Goal: Transaction & Acquisition: Purchase product/service

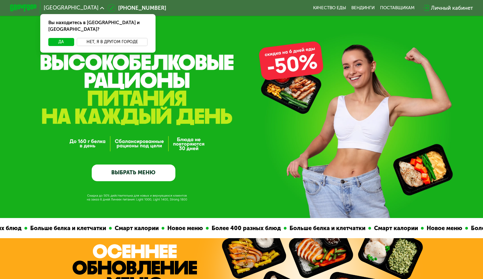
click at [92, 38] on button "Нет, я в другом городе" at bounding box center [112, 42] width 71 height 8
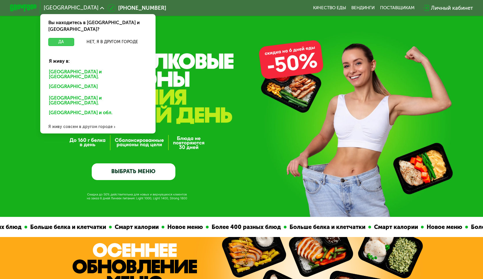
scroll to position [2, 0]
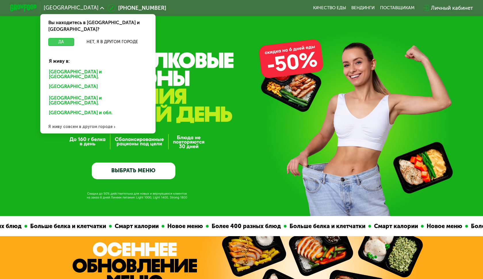
click at [62, 38] on button "Да" at bounding box center [61, 42] width 26 height 8
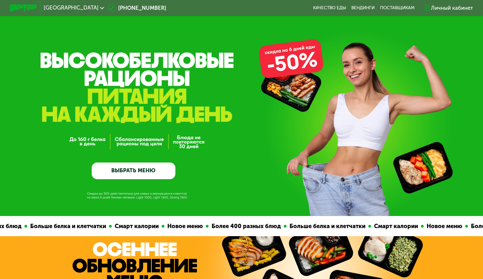
click at [63, 10] on div "[GEOGRAPHIC_DATA]" at bounding box center [74, 7] width 61 height 5
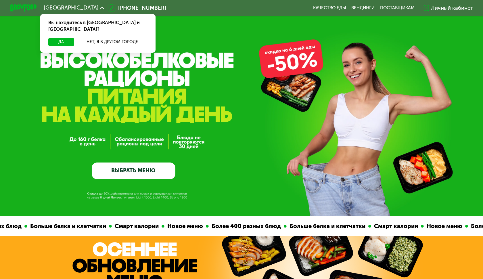
click at [63, 10] on div "[GEOGRAPHIC_DATA]" at bounding box center [74, 7] width 61 height 5
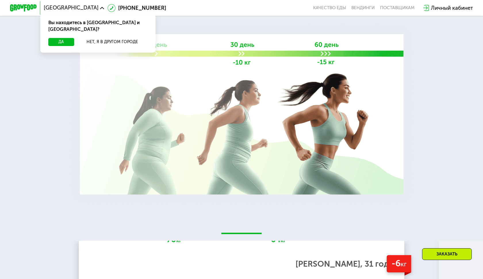
scroll to position [1002, 0]
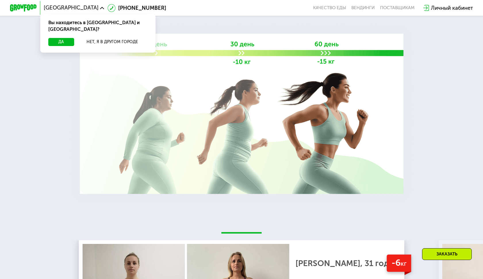
click at [276, 92] on img at bounding box center [241, 113] width 350 height 187
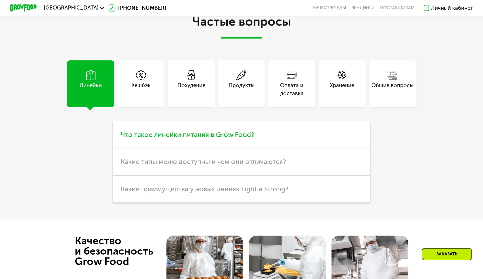
scroll to position [1687, 0]
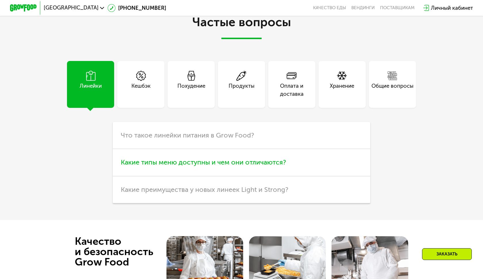
click at [223, 166] on span "Какие типы меню доступны и чем они отличаются?" at bounding box center [203, 162] width 165 height 8
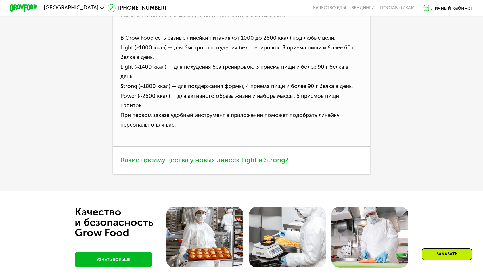
scroll to position [1836, 0]
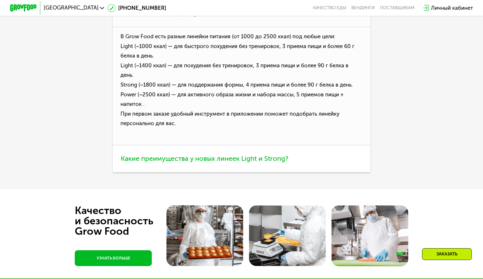
click at [211, 172] on h3 "Какие преимущества у новых линеек Light и Strong?" at bounding box center [242, 158] width 258 height 27
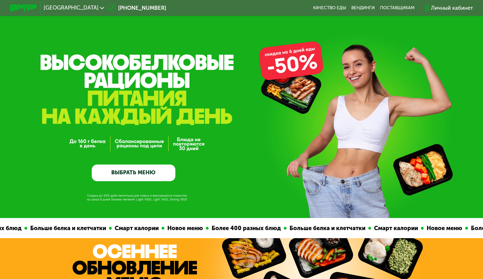
scroll to position [0, 0]
click at [323, 6] on link "Качество еды" at bounding box center [329, 7] width 33 height 5
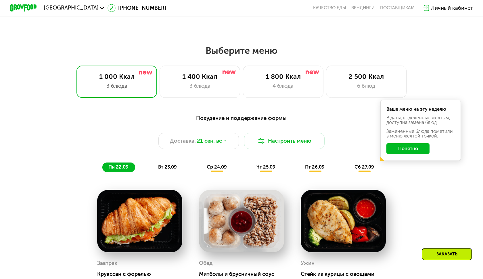
scroll to position [396, 0]
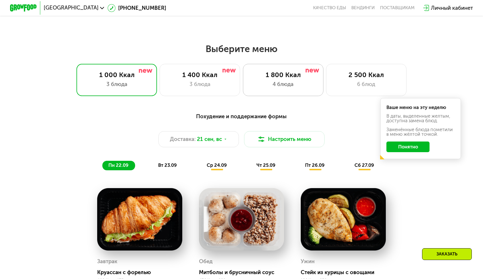
drag, startPoint x: 298, startPoint y: 86, endPoint x: 316, endPoint y: 85, distance: 17.6
click at [298, 86] on div "4 блюда" at bounding box center [283, 84] width 66 height 8
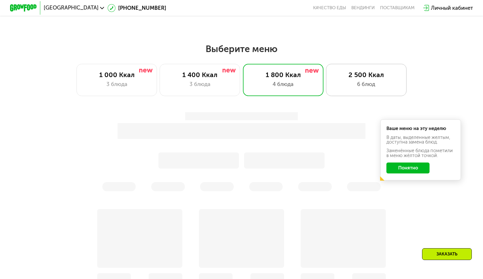
click at [343, 83] on div "6 блюд" at bounding box center [366, 84] width 66 height 8
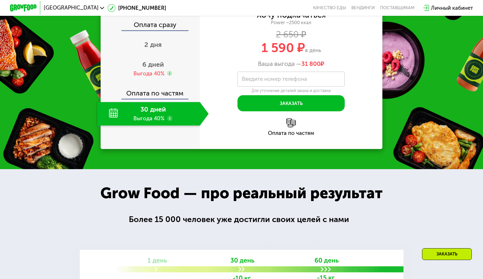
scroll to position [850, 0]
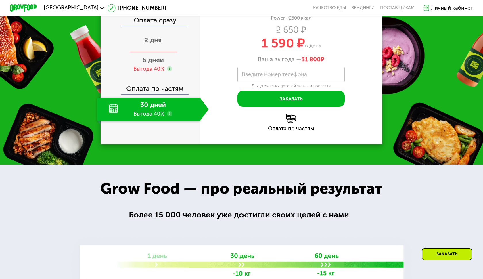
click at [151, 44] on span "2 дня" at bounding box center [152, 40] width 17 height 8
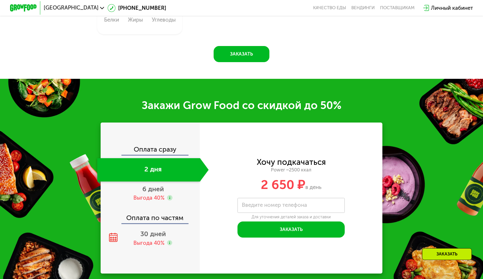
scroll to position [828, 0]
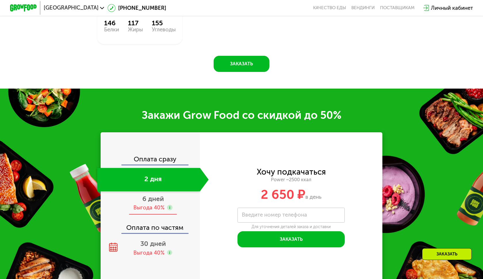
click at [162, 198] on span "6 дней" at bounding box center [153, 199] width 22 height 8
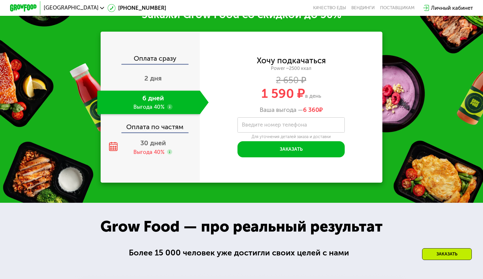
scroll to position [929, 0]
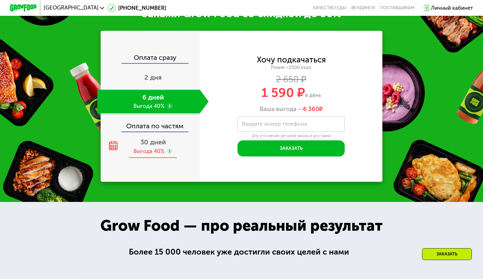
click at [161, 139] on span "30 дней" at bounding box center [153, 142] width 26 height 8
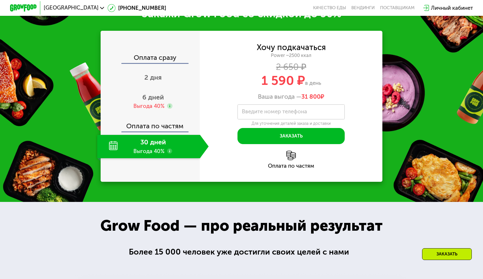
click at [164, 126] on div "Оплата по частям" at bounding box center [150, 124] width 99 height 16
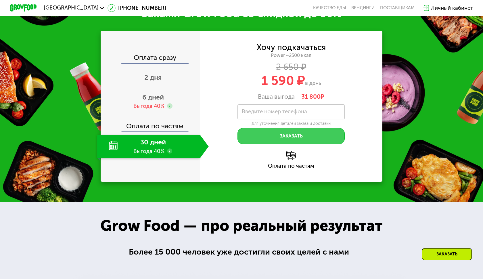
click at [274, 136] on button "Заказать" at bounding box center [290, 136] width 107 height 16
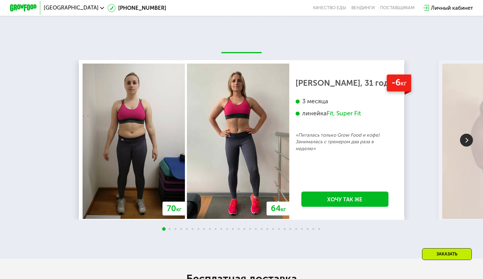
scroll to position [1352, 0]
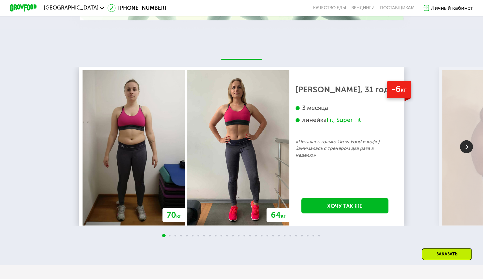
click at [464, 144] on img at bounding box center [466, 146] width 13 height 13
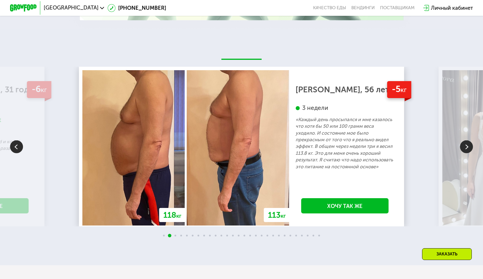
click at [464, 144] on img at bounding box center [466, 146] width 13 height 13
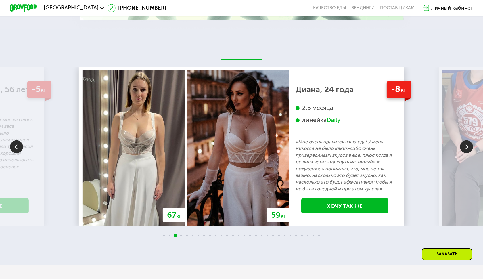
click at [464, 144] on img at bounding box center [466, 146] width 13 height 13
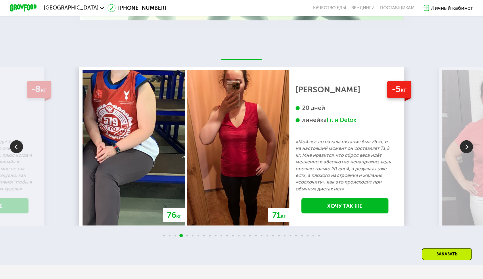
click at [464, 144] on img at bounding box center [466, 146] width 13 height 13
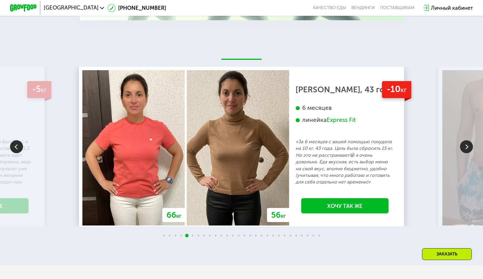
click at [464, 144] on img at bounding box center [466, 146] width 13 height 13
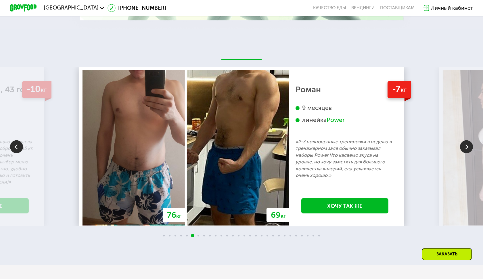
click at [464, 144] on img at bounding box center [466, 146] width 13 height 13
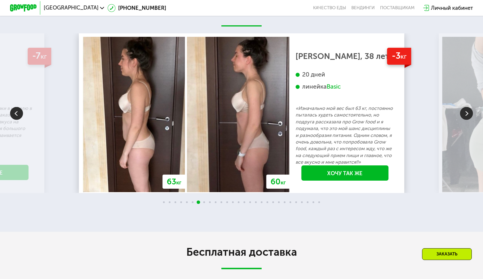
scroll to position [1385, 0]
click at [464, 111] on img at bounding box center [466, 113] width 13 height 13
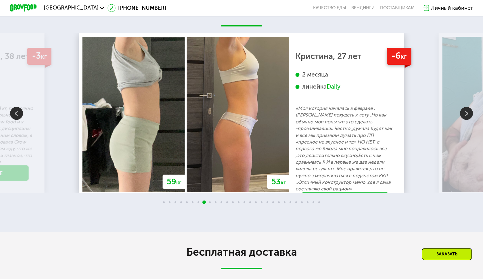
click at [462, 111] on img at bounding box center [466, 113] width 13 height 13
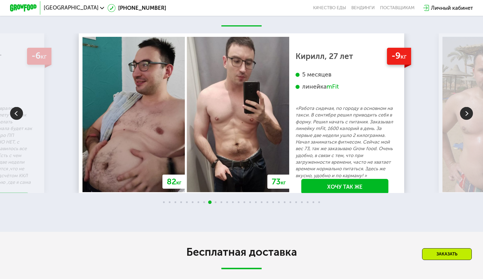
click at [462, 111] on img at bounding box center [466, 113] width 13 height 13
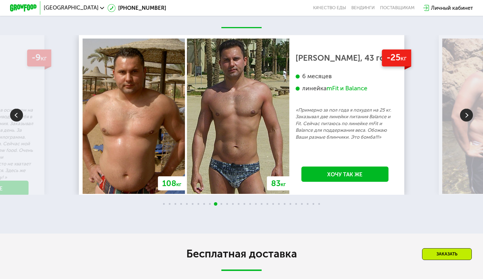
scroll to position [1371, 0]
